Goal: Find specific page/section: Find specific page/section

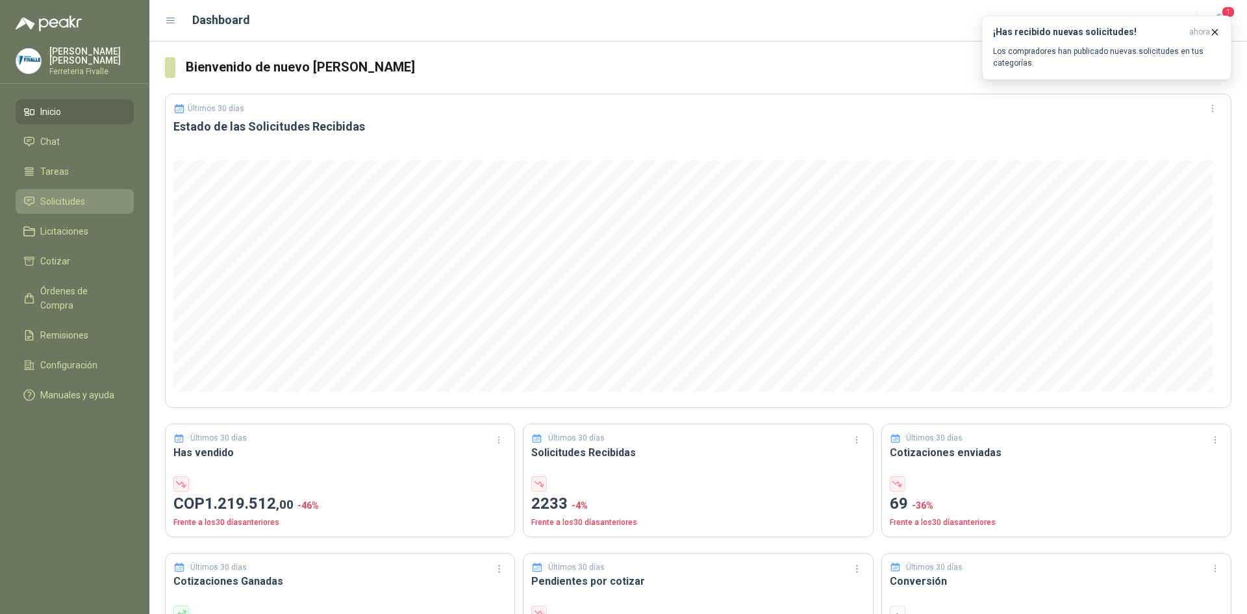
click at [66, 207] on span "Solicitudes" at bounding box center [62, 201] width 45 height 14
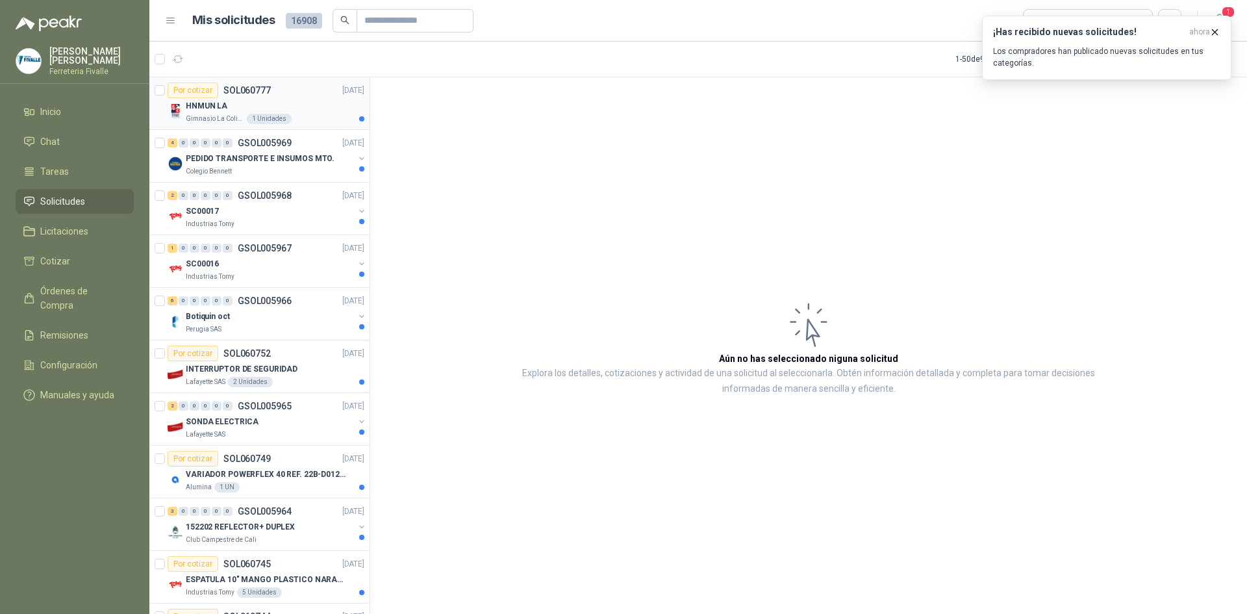
click at [306, 108] on div "HNMUN LA" at bounding box center [275, 106] width 179 height 16
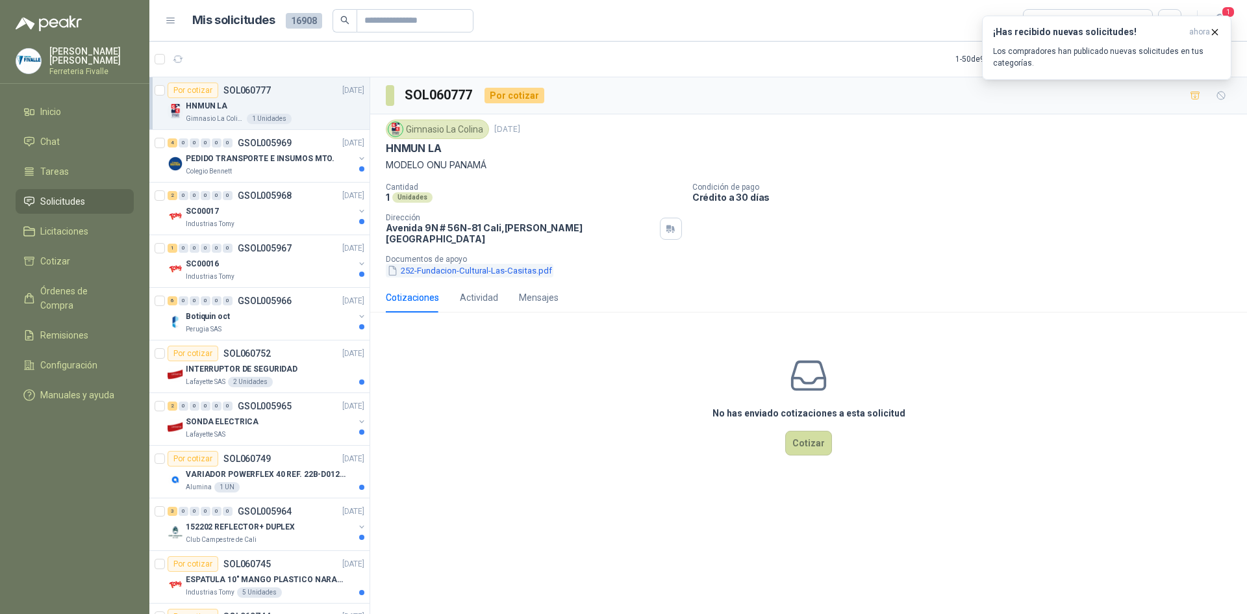
click at [453, 264] on button "252-Fundacion-Cultural-Las-Casitas.pdf" at bounding box center [470, 271] width 168 height 14
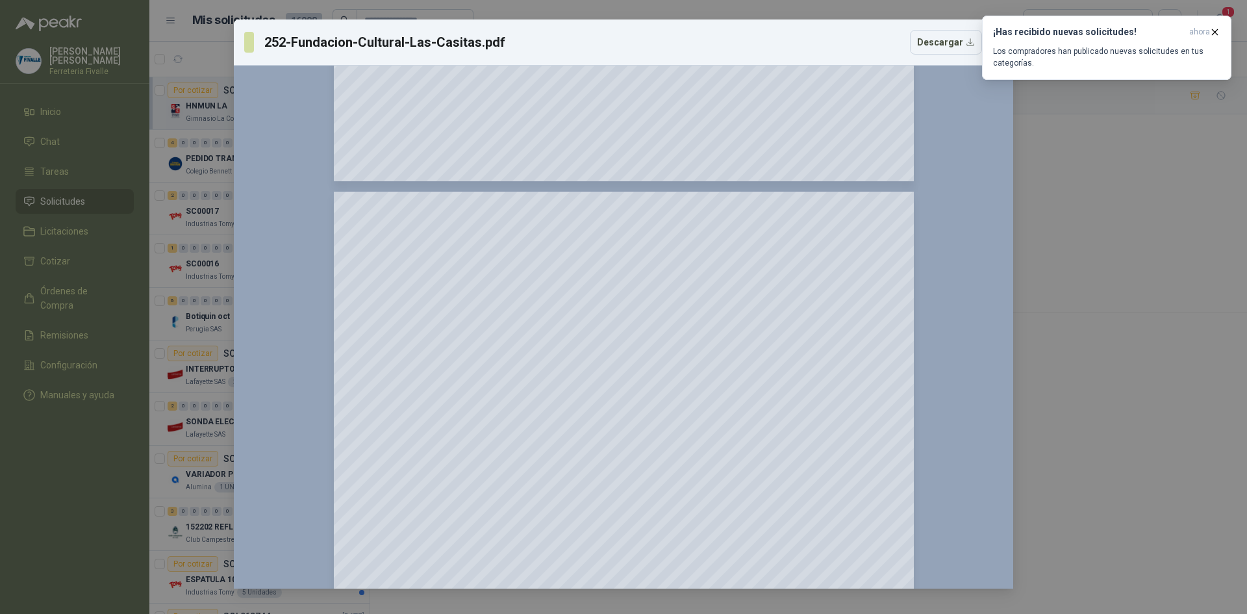
scroll to position [1148, 0]
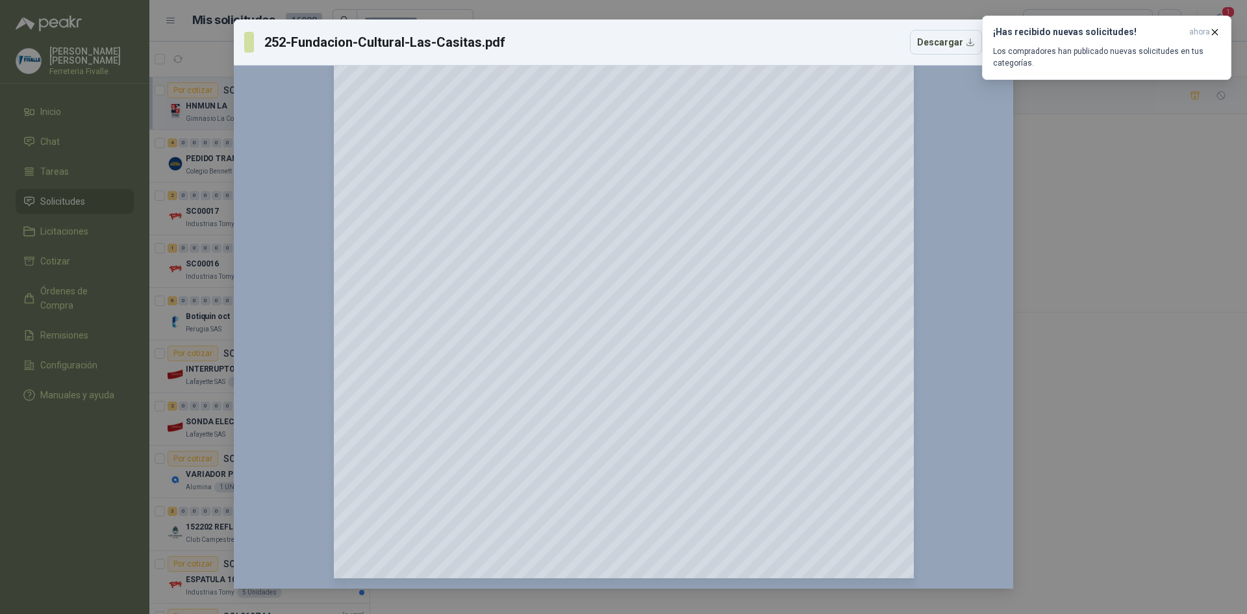
click at [1022, 138] on div "252-Fundacion-Cultural-Las-Casitas.pdf Descargar 150 %" at bounding box center [623, 307] width 1247 height 614
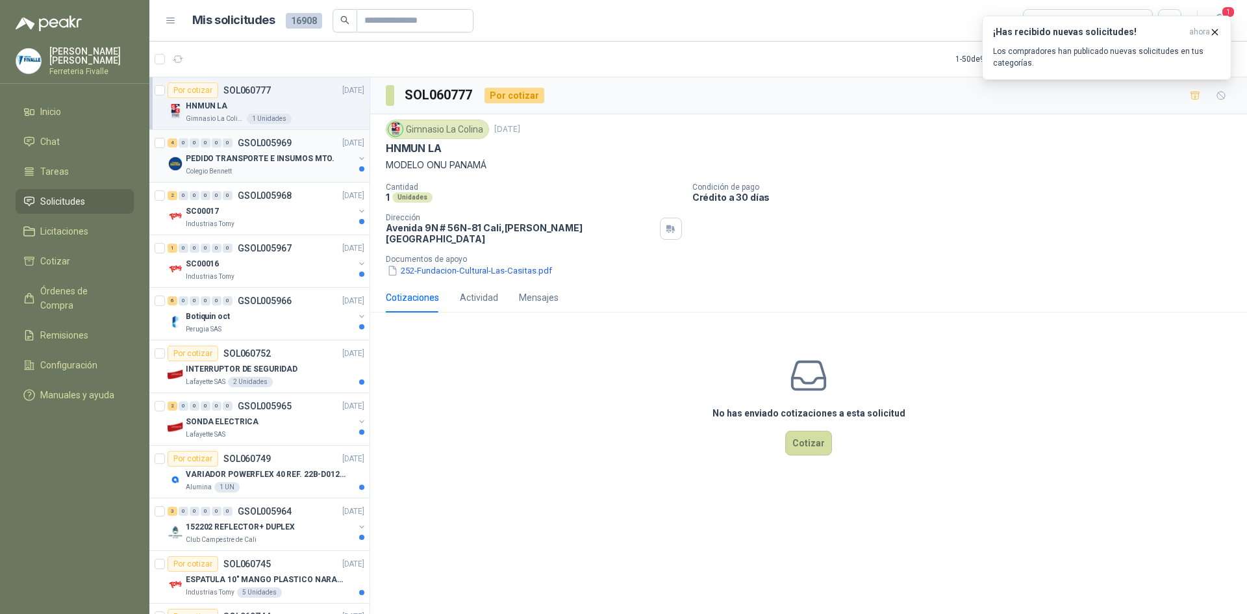
click at [303, 164] on div "PEDIDO TRANSPORTE E INSUMOS MTO." at bounding box center [270, 159] width 168 height 16
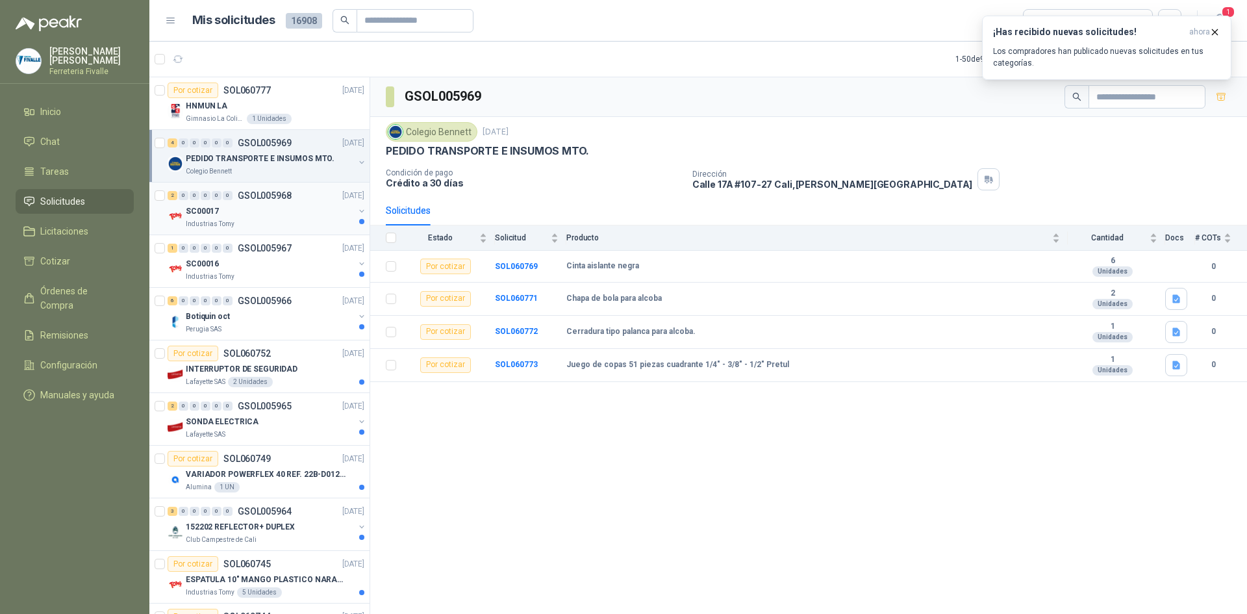
click at [295, 233] on div "2 0 0 0 0 0 GSOL005968 [DATE] SC00017 Industrias Tomy" at bounding box center [259, 208] width 220 height 53
click at [268, 215] on div "SC00017" at bounding box center [270, 211] width 168 height 16
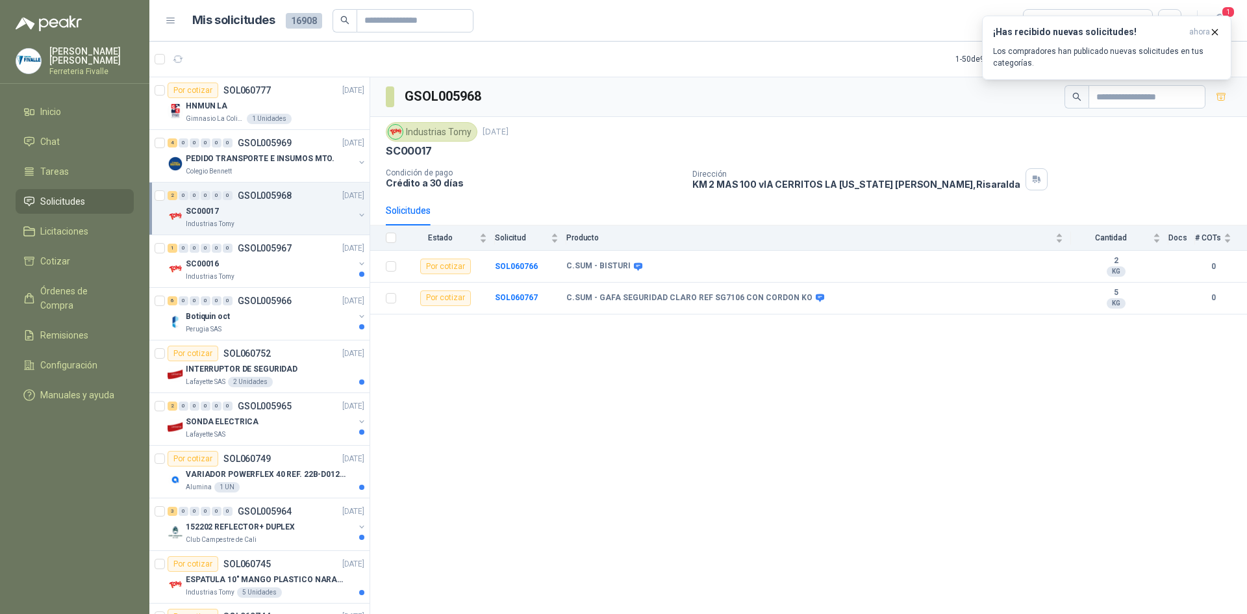
click at [744, 508] on div "GSOL005968 Industrias Tomy [DATE] SC00017 Condición de pago Crédito a 30 días D…" at bounding box center [808, 347] width 877 height 541
click at [52, 117] on span "Inicio" at bounding box center [50, 112] width 21 height 14
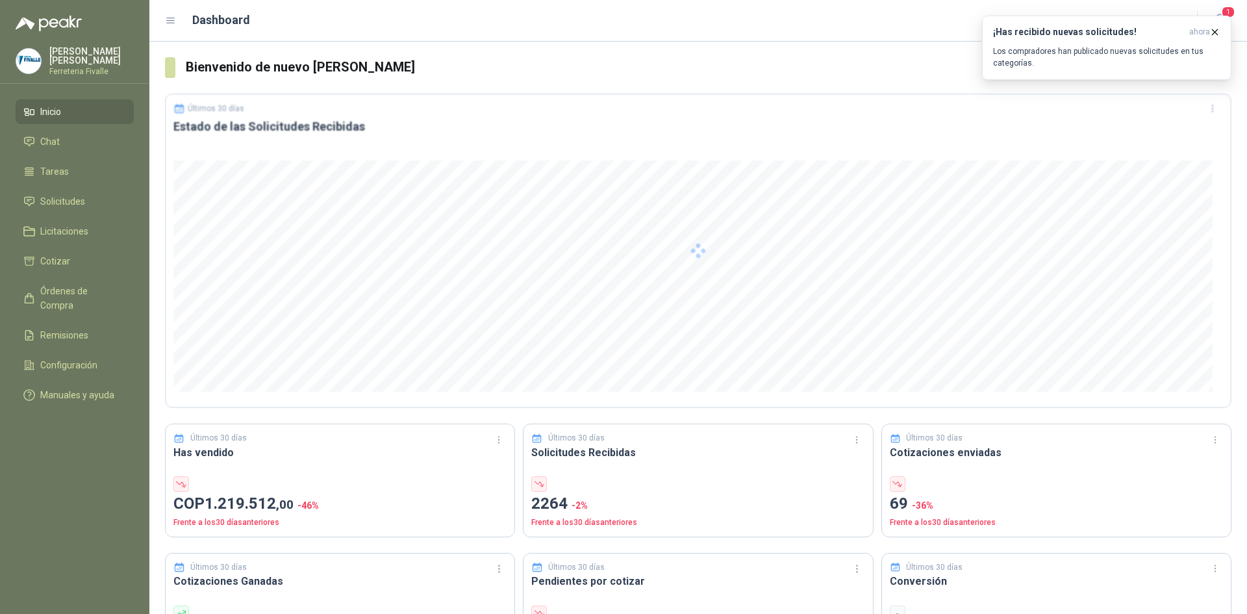
scroll to position [65, 0]
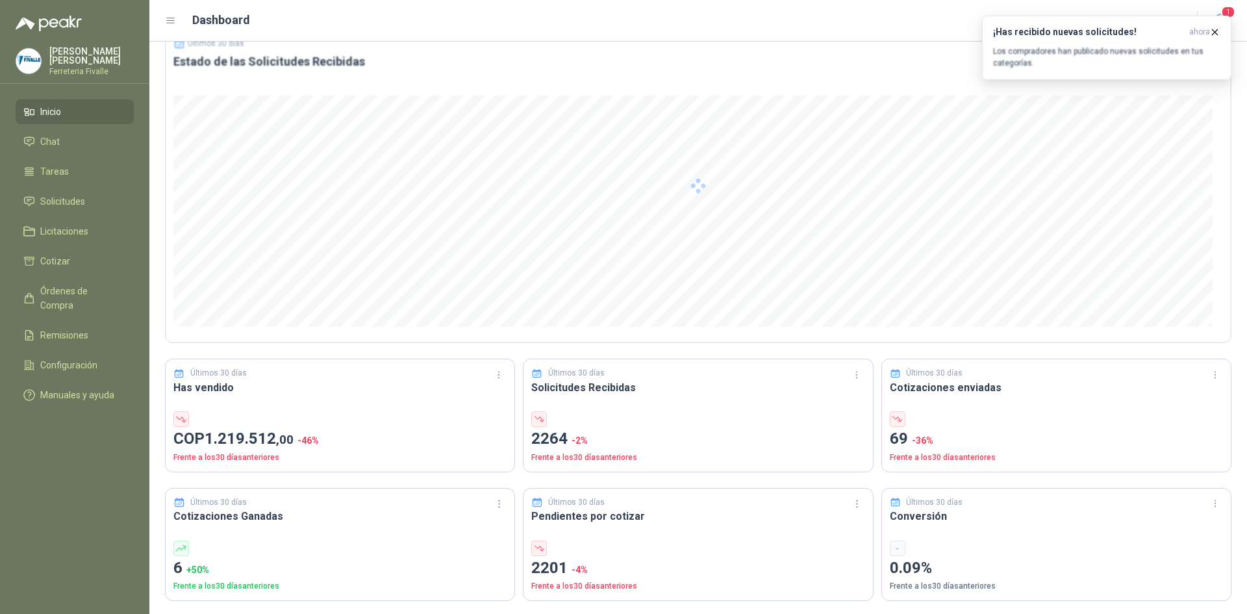
click at [190, 440] on p "COP 1.219.512 ,00 -46 %" at bounding box center [339, 439] width 333 height 25
click at [58, 333] on span "Remisiones" at bounding box center [64, 335] width 48 height 14
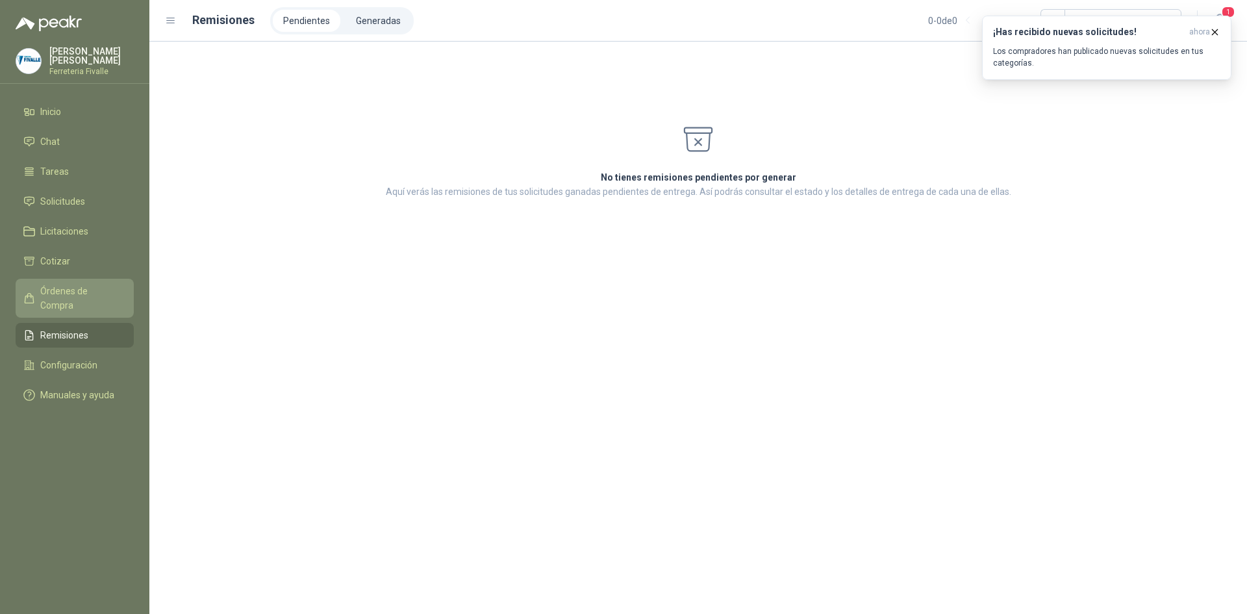
click at [60, 302] on span "Órdenes de Compra" at bounding box center [80, 298] width 81 height 29
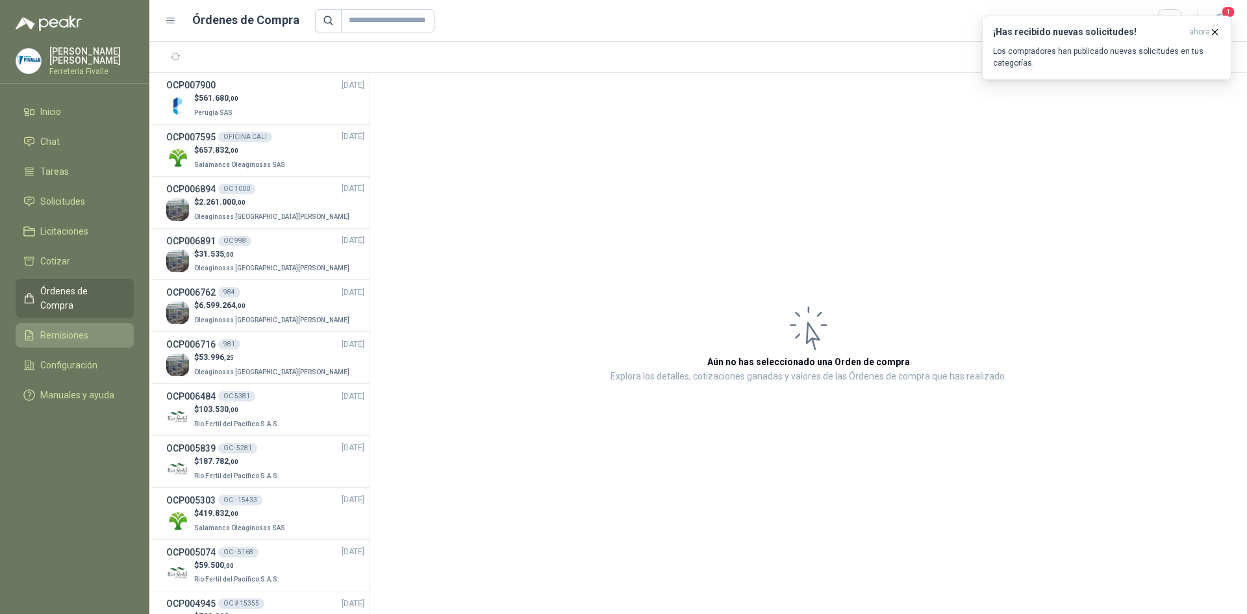
click at [62, 329] on span "Remisiones" at bounding box center [64, 335] width 48 height 14
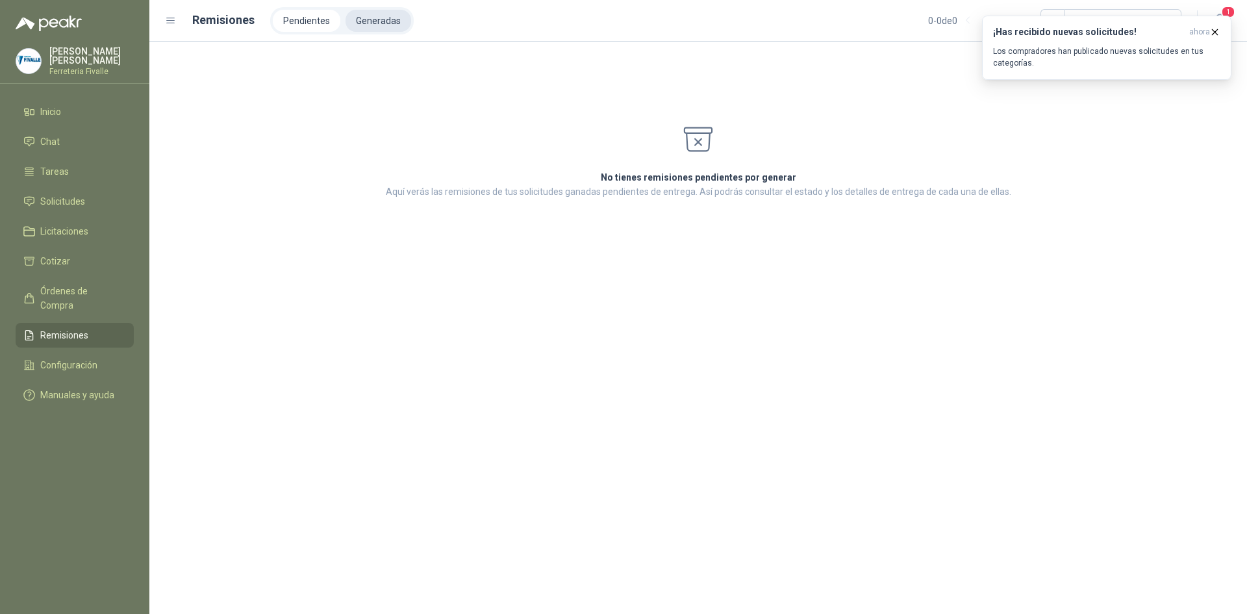
click at [364, 16] on li "Generadas" at bounding box center [379, 21] width 66 height 22
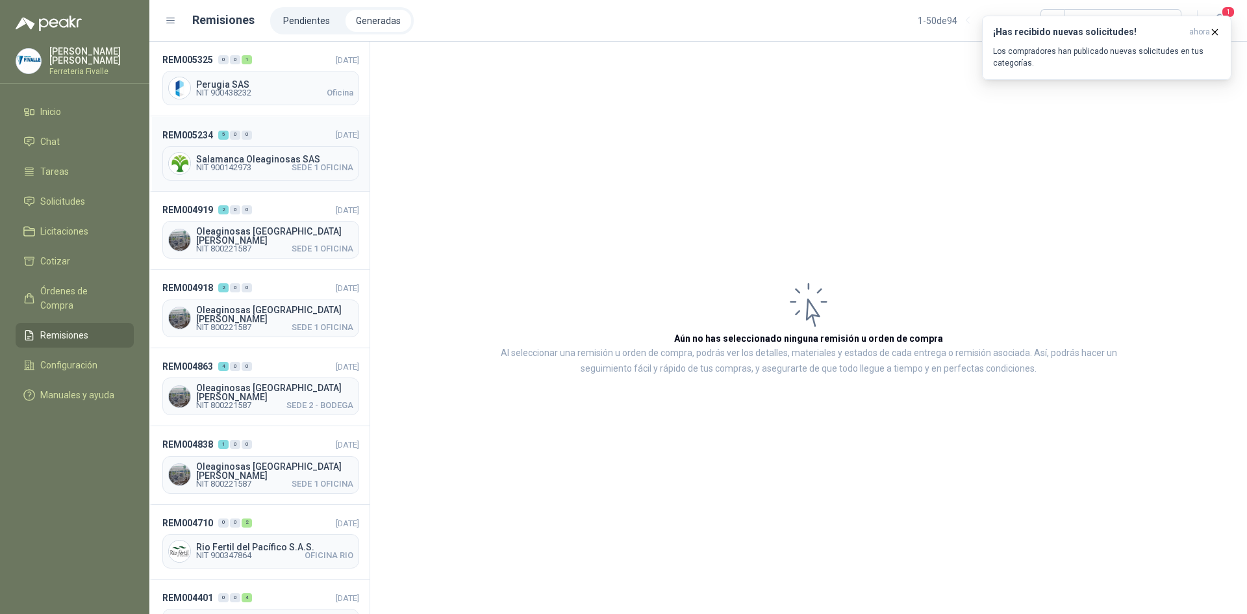
click at [271, 162] on span "Salamanca Oleaginosas SAS" at bounding box center [274, 159] width 157 height 9
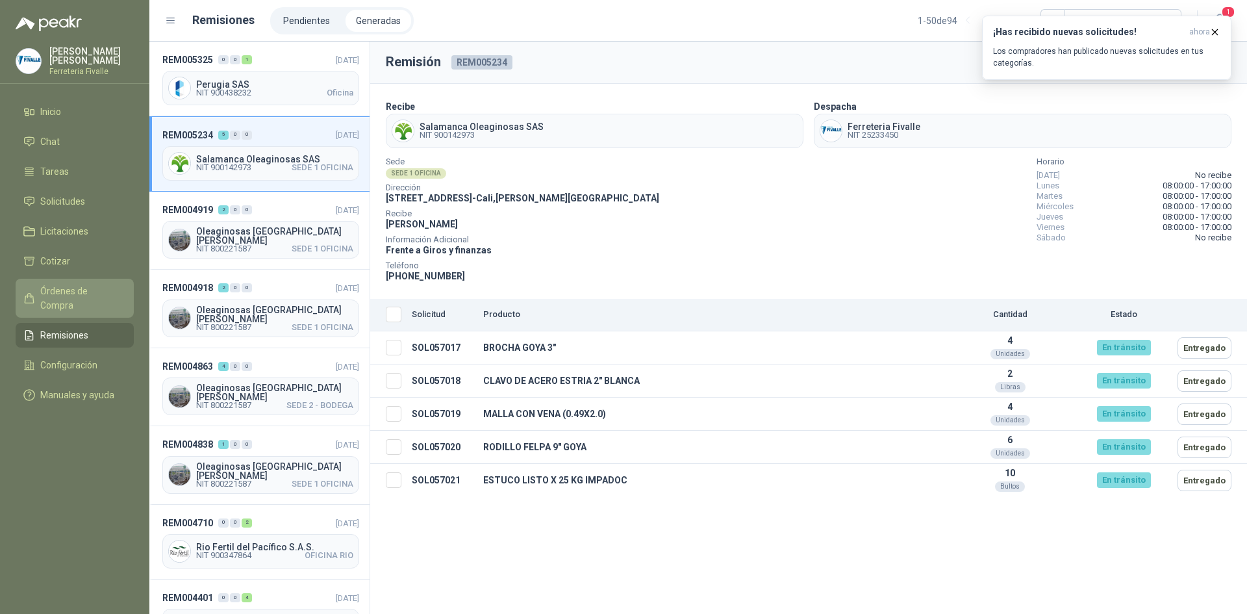
click at [64, 306] on span "Órdenes de Compra" at bounding box center [80, 298] width 81 height 29
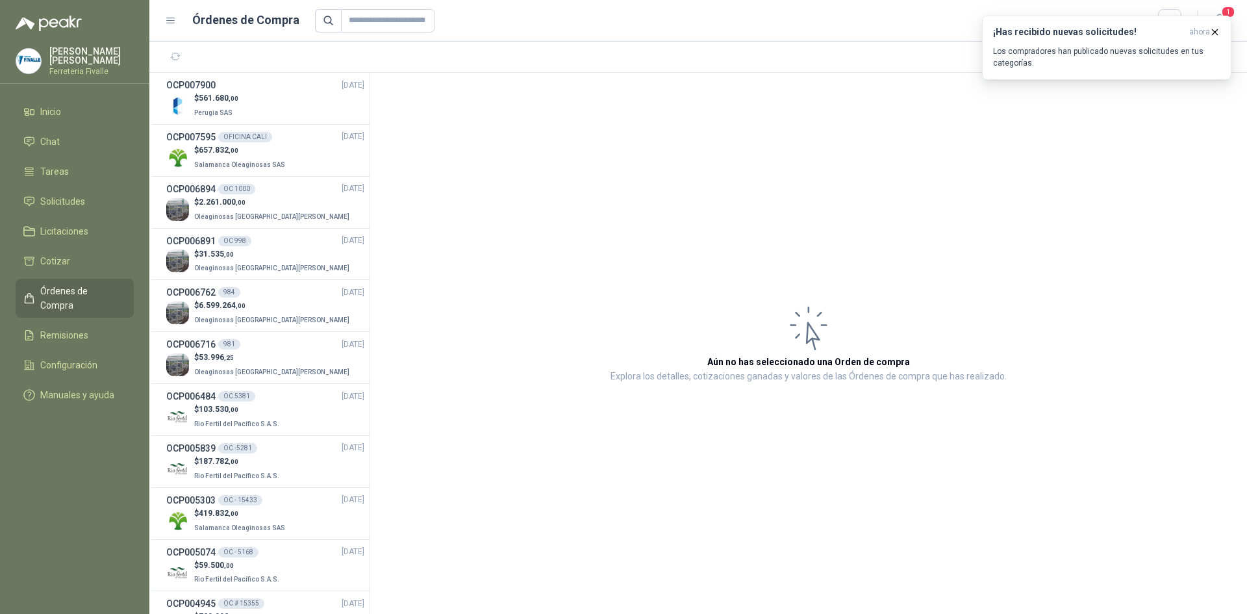
click at [739, 496] on article "Aún no has seleccionado una Orden de compra Explora los detalles, cotizaciones …" at bounding box center [808, 343] width 877 height 541
drag, startPoint x: 800, startPoint y: 155, endPoint x: 783, endPoint y: 164, distance: 19.2
click at [800, 155] on article "Aún no has seleccionado una Orden de compra Explora los detalles, cotizaciones …" at bounding box center [808, 343] width 877 height 541
click at [1216, 33] on icon "button" at bounding box center [1215, 31] width 5 height 5
click at [594, 500] on article "Aún no has seleccionado una Orden de compra Explora los detalles, cotizaciones …" at bounding box center [808, 343] width 877 height 541
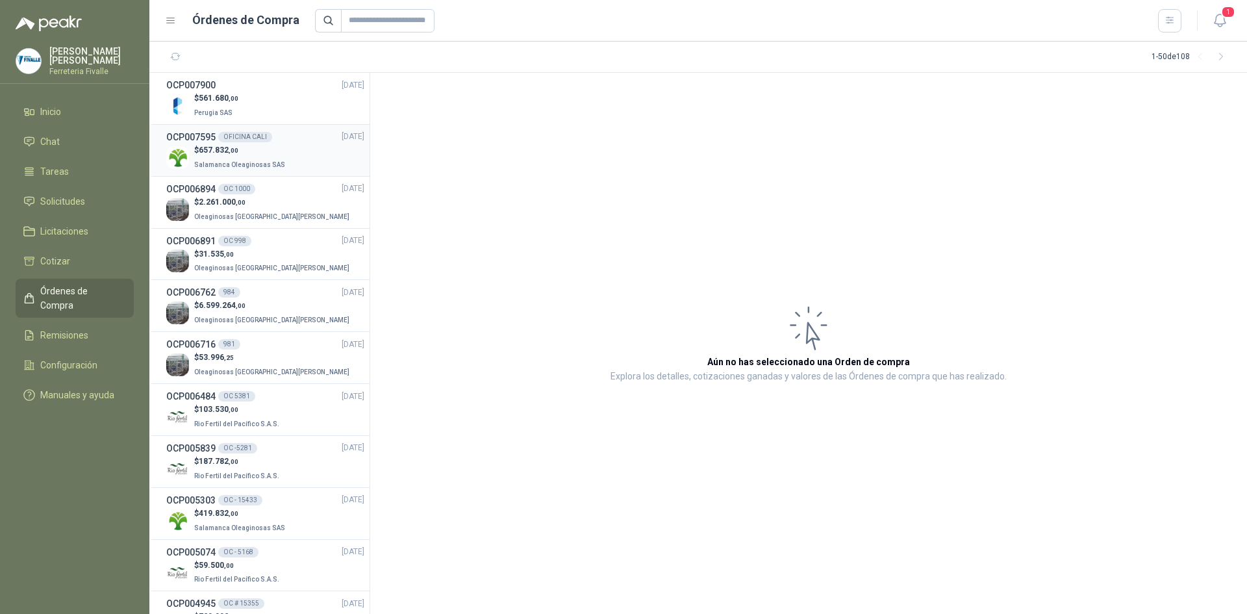
click at [225, 158] on p "Salamanca Oleaginosas SAS" at bounding box center [241, 164] width 94 height 14
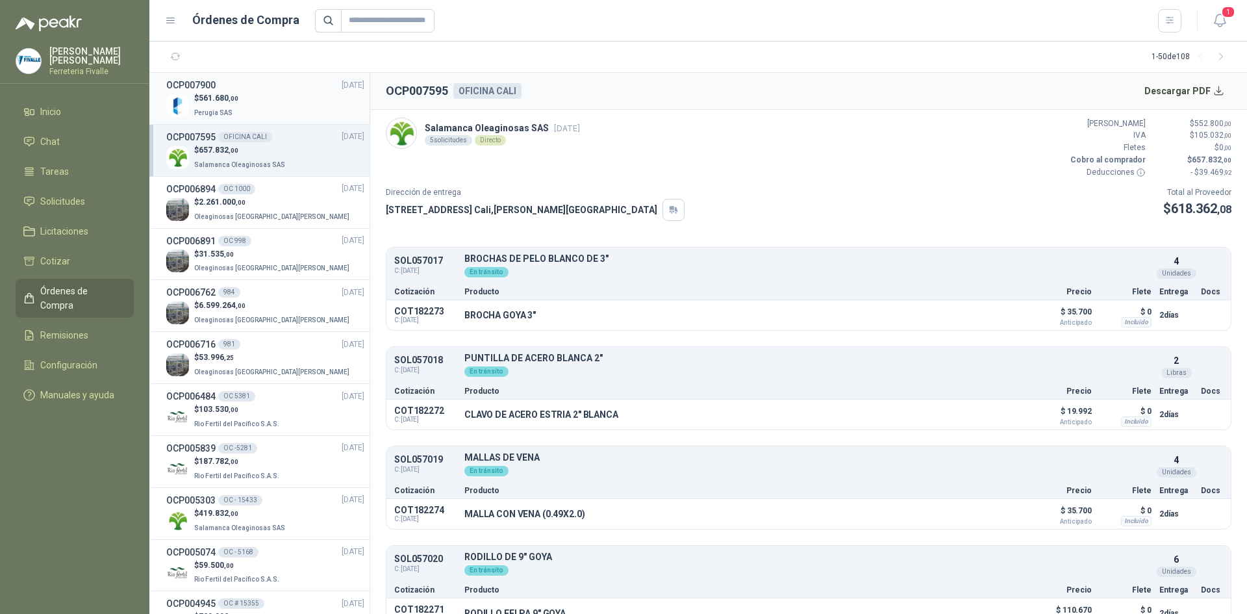
click at [257, 111] on div "$ 561.680 ,00 Perugia SAS" at bounding box center [265, 105] width 198 height 27
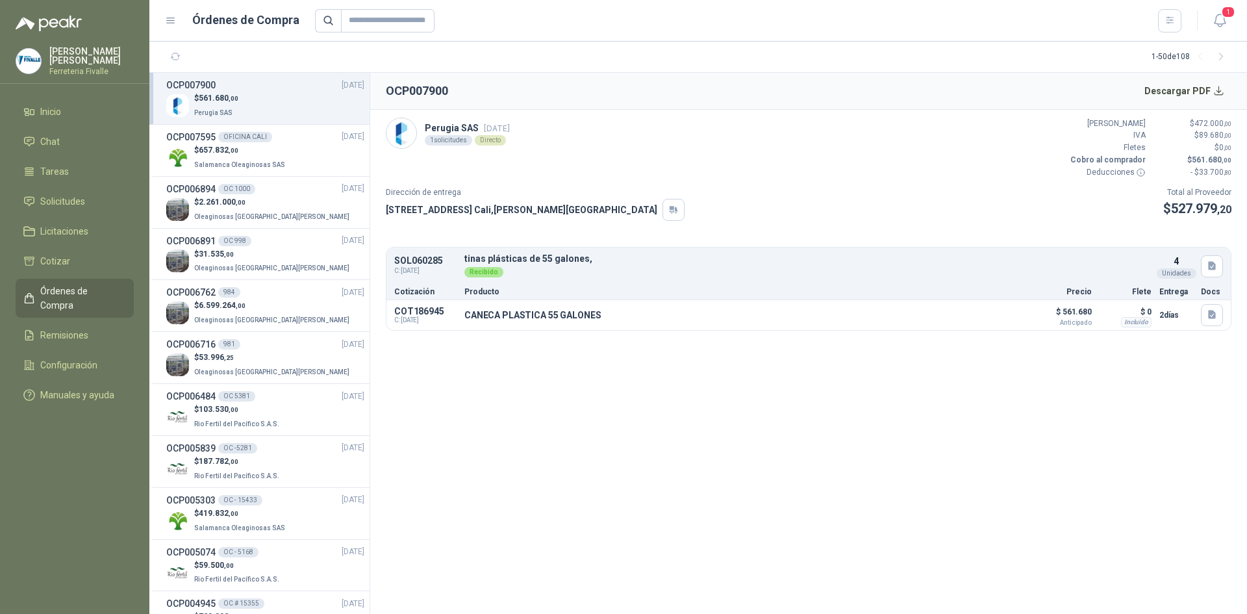
click at [835, 431] on section "OCP007900 Descargar PDF Perugia SAS [DATE] 1 solicitudes Directo Valor Bruto $ …" at bounding box center [808, 343] width 877 height 541
click at [727, 442] on section "OCP007900 Descargar PDF Perugia SAS [DATE] 1 solicitudes Directo Valor Bruto $ …" at bounding box center [808, 343] width 877 height 541
click at [635, 407] on section "OCP007900 Descargar PDF Perugia SAS [DATE] 1 solicitudes Directo Valor Bruto $ …" at bounding box center [808, 343] width 877 height 541
click at [662, 421] on section "OCP007900 Descargar PDF Perugia SAS [DATE] 1 solicitudes Directo Valor Bruto $ …" at bounding box center [808, 343] width 877 height 541
drag, startPoint x: 738, startPoint y: 579, endPoint x: 526, endPoint y: 286, distance: 360.9
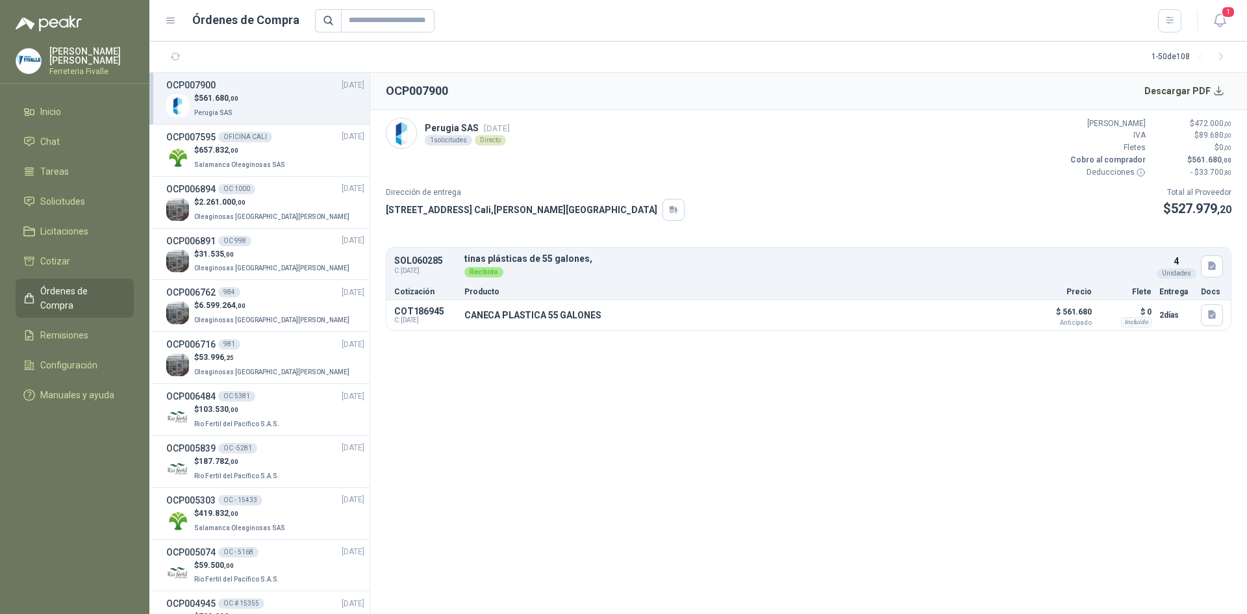
click at [738, 579] on section "OCP007900 Descargar PDF Perugia SAS [DATE] 1 solicitudes Directo Valor Bruto $ …" at bounding box center [808, 343] width 877 height 541
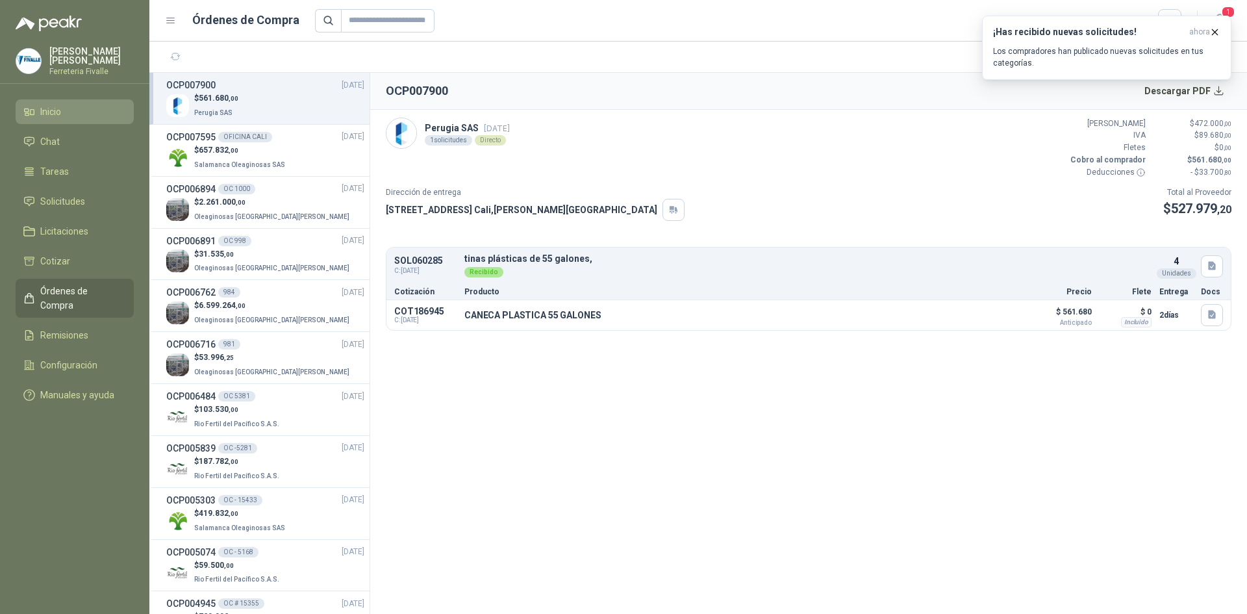
click at [67, 119] on li "Inicio" at bounding box center [74, 112] width 103 height 14
